Goal: Check status: Check status

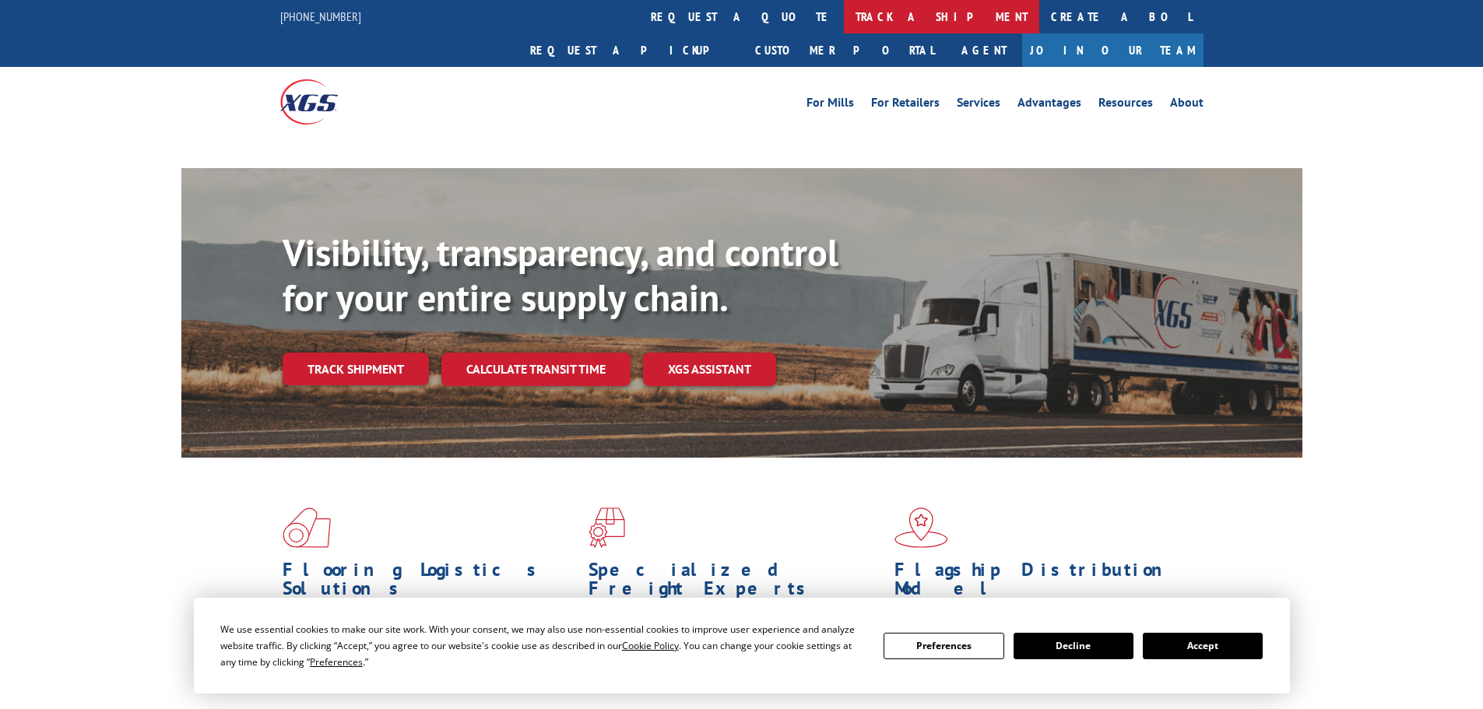
click at [844, 15] on link "track a shipment" at bounding box center [941, 16] width 195 height 33
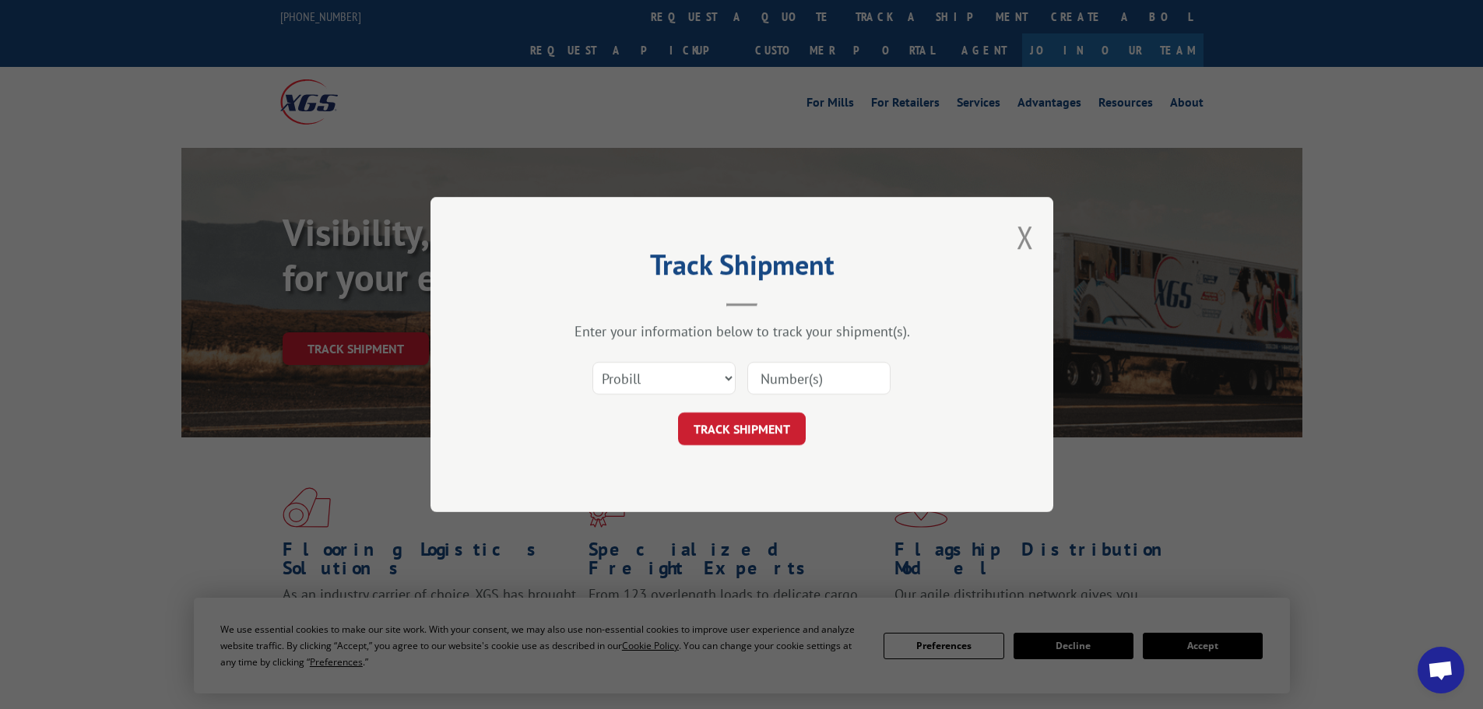
click at [669, 371] on select "Select category... Probill BOL PO" at bounding box center [663, 378] width 143 height 33
select select "po"
click at [592, 362] on select "Select category... Probill BOL PO" at bounding box center [663, 378] width 143 height 33
click at [777, 391] on input at bounding box center [818, 378] width 143 height 33
paste input "59535019"
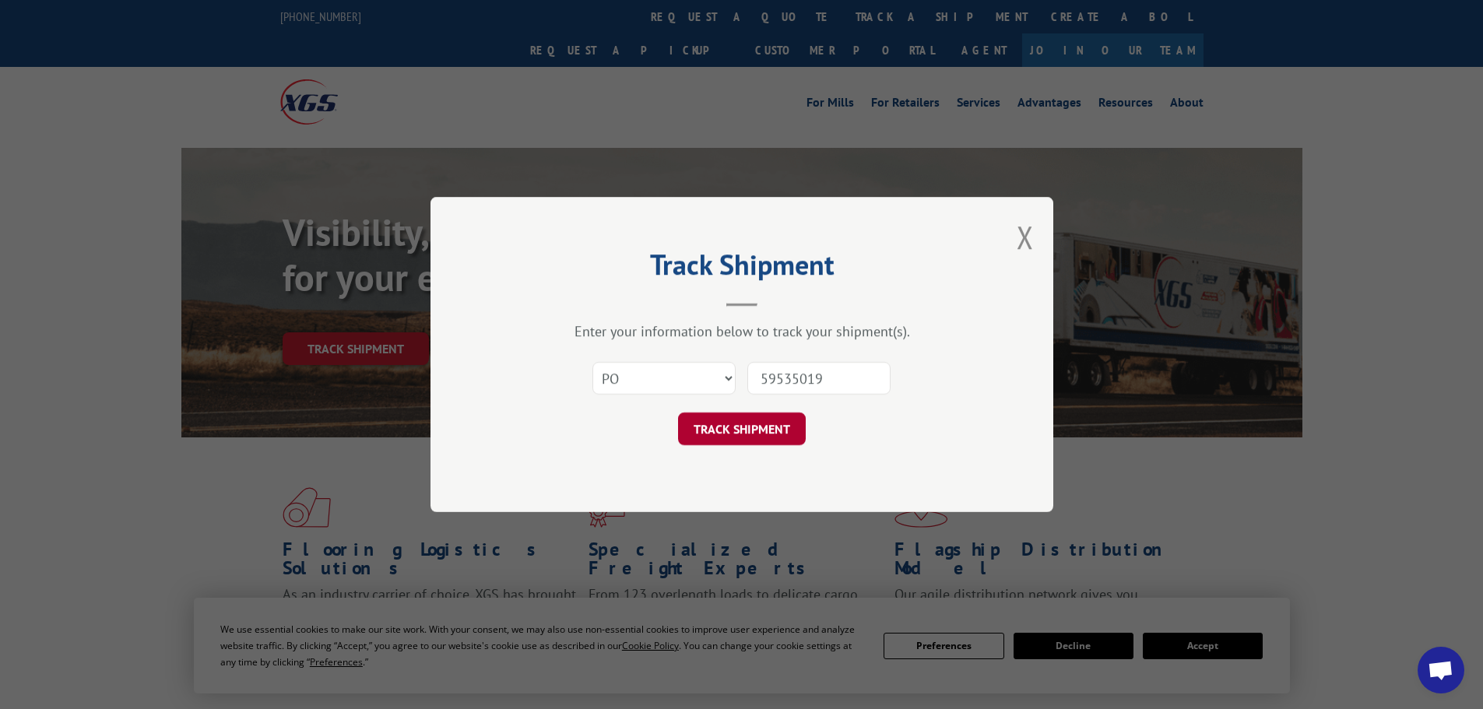
type input "59535019"
click at [769, 437] on button "TRACK SHIPMENT" at bounding box center [742, 429] width 128 height 33
